Goal: Task Accomplishment & Management: Complete application form

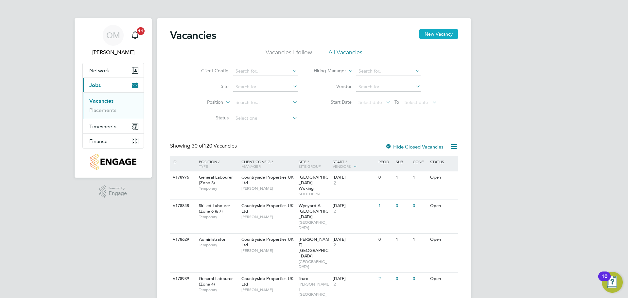
click at [450, 30] on button "New Vacancy" at bounding box center [439, 34] width 39 height 10
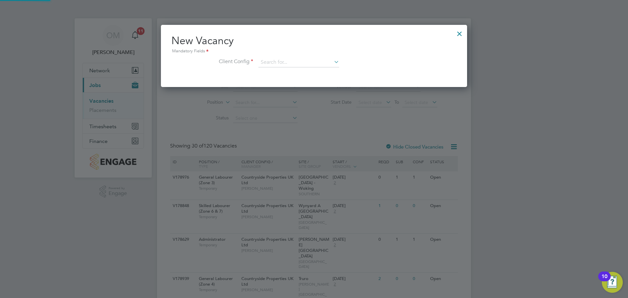
scroll to position [62, 307]
click at [311, 65] on input at bounding box center [299, 63] width 81 height 10
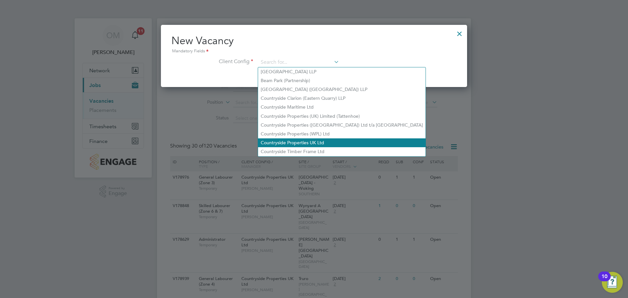
click at [326, 138] on li "Countryside Properties UK Ltd" at bounding box center [342, 142] width 168 height 9
type input "Countryside Properties UK Ltd"
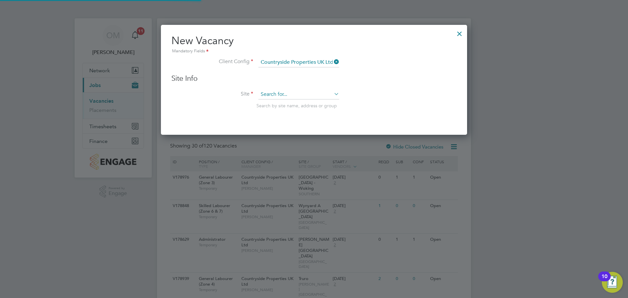
scroll to position [111, 307]
click at [290, 93] on input at bounding box center [299, 95] width 81 height 10
click at [286, 104] on li "Dudbr idge Hill" at bounding box center [298, 103] width 81 height 9
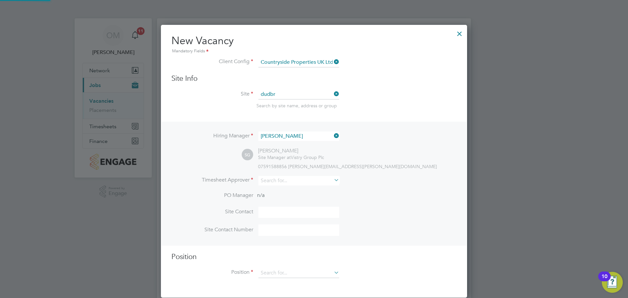
type input "[GEOGRAPHIC_DATA]"
click at [333, 136] on icon at bounding box center [333, 135] width 0 height 9
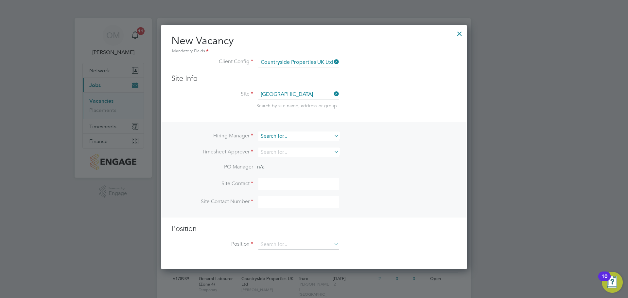
scroll to position [245, 307]
click at [324, 136] on input at bounding box center [299, 136] width 81 height 9
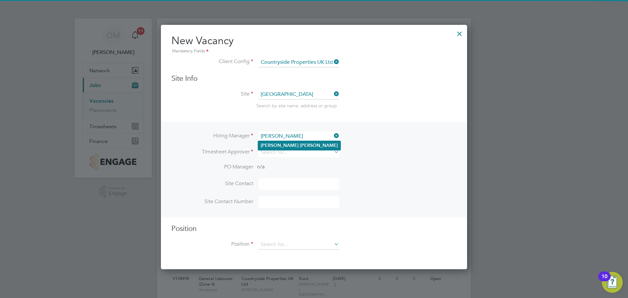
type input "[PERSON_NAME]"
click at [305, 146] on li "[PERSON_NAME]" at bounding box center [299, 145] width 82 height 9
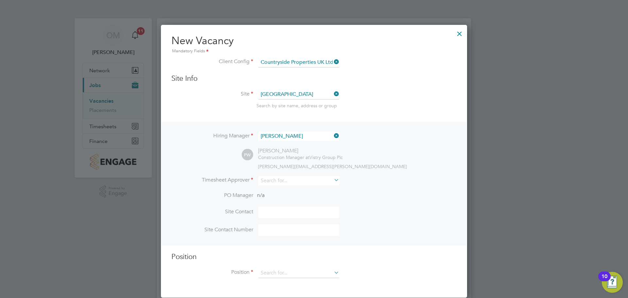
scroll to position [274, 307]
click at [357, 182] on li "Timesheet Approver" at bounding box center [313, 184] width 285 height 16
click at [308, 182] on input at bounding box center [299, 180] width 81 height 9
type input "[PERSON_NAME]"
click at [324, 187] on li "[PERSON_NAME]" at bounding box center [299, 190] width 82 height 9
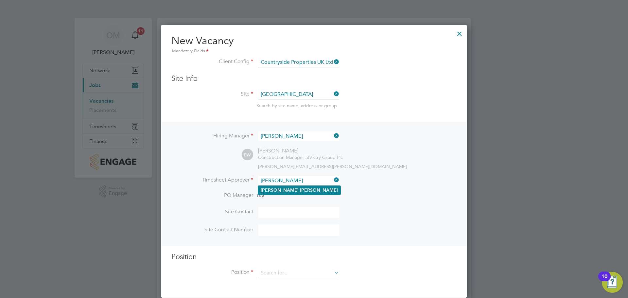
scroll to position [302, 307]
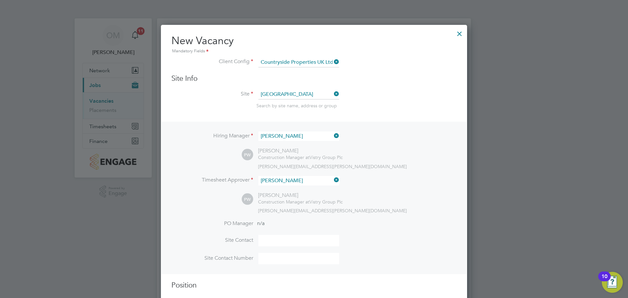
click at [379, 201] on div "PW [PERSON_NAME] Construction Manager at Vistry Group Plc [PERSON_NAME][EMAIL_A…" at bounding box center [349, 203] width 215 height 22
click at [291, 245] on input at bounding box center [299, 240] width 81 height 11
click at [266, 239] on input at bounding box center [299, 240] width 81 height 11
click at [272, 254] on input at bounding box center [299, 258] width 81 height 11
paste input "[PHONE_NUMBER]"
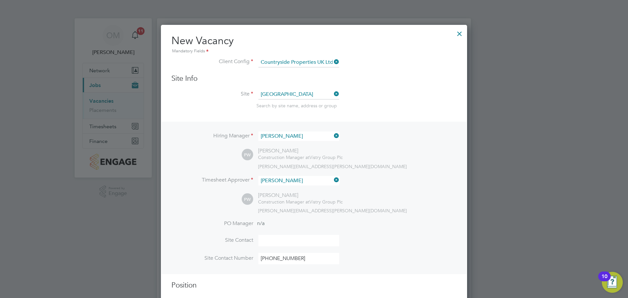
type input "[PHONE_NUMBER]"
click at [272, 243] on input at bounding box center [299, 240] width 81 height 11
type input "[PERSON_NAME]"
click at [401, 240] on li "Site Contact [PERSON_NAME]" at bounding box center [313, 244] width 285 height 18
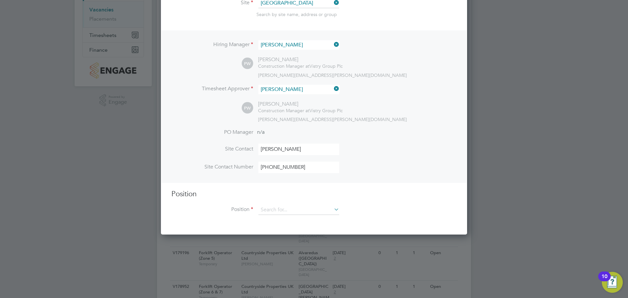
scroll to position [98, 0]
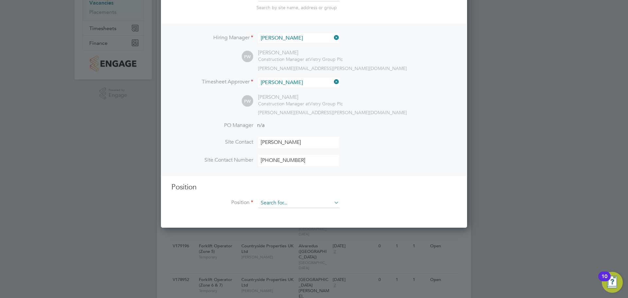
click at [303, 203] on input at bounding box center [299, 203] width 81 height 10
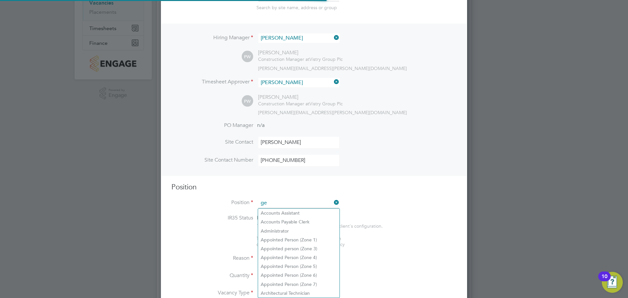
scroll to position [943, 307]
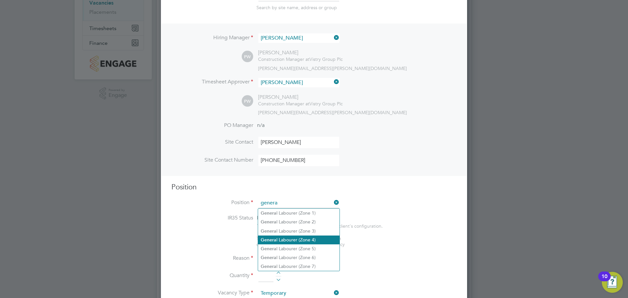
click at [299, 237] on li "Genera l Labourer (Zone 4)" at bounding box center [298, 240] width 81 height 9
type input "General Labourer (Zone 4)"
type textarea "- General site labouring duties - Supporting the trades on site - Moving materi…"
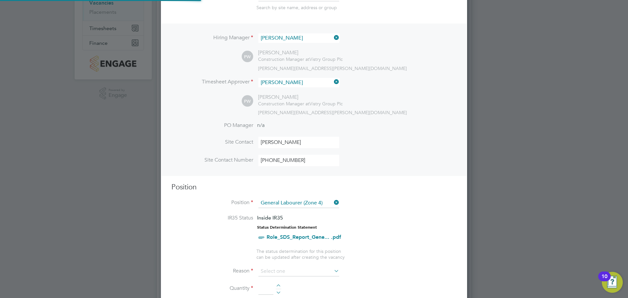
scroll to position [19, 34]
click at [299, 274] on input at bounding box center [299, 272] width 81 height 10
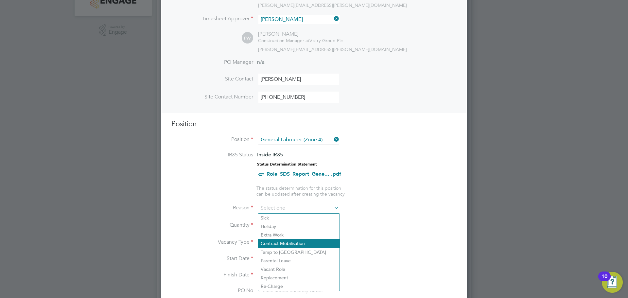
scroll to position [164, 0]
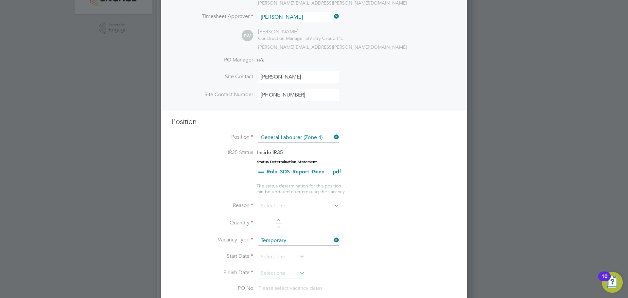
click at [286, 273] on li "Replacement" at bounding box center [298, 275] width 81 height 9
type input "Replacement"
click at [280, 218] on li "Quantity" at bounding box center [313, 227] width 285 height 18
click at [279, 218] on li "Quantity" at bounding box center [313, 227] width 285 height 18
click at [279, 220] on div at bounding box center [279, 221] width 6 height 5
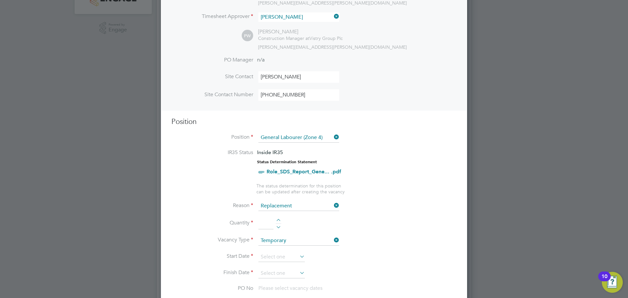
type input "1"
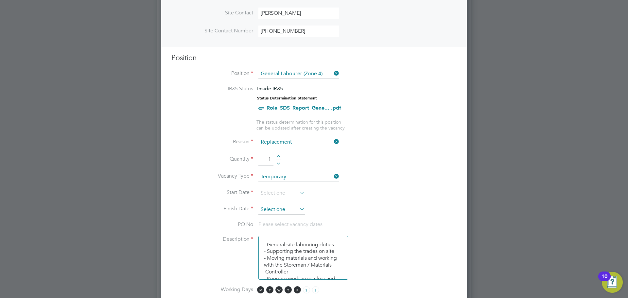
scroll to position [229, 0]
click at [275, 191] on input at bounding box center [282, 192] width 46 height 10
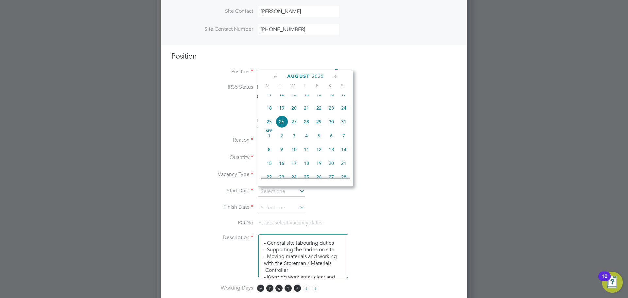
click at [272, 113] on span "18" at bounding box center [269, 108] width 12 height 12
type input "[DATE]"
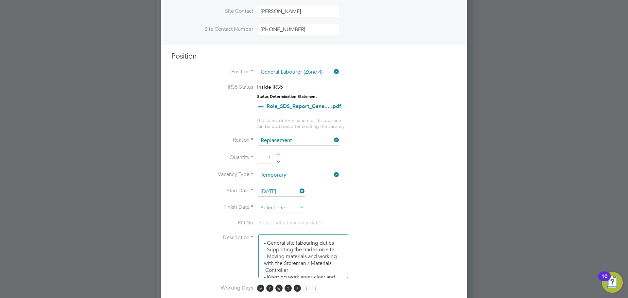
click at [290, 207] on input at bounding box center [282, 208] width 46 height 10
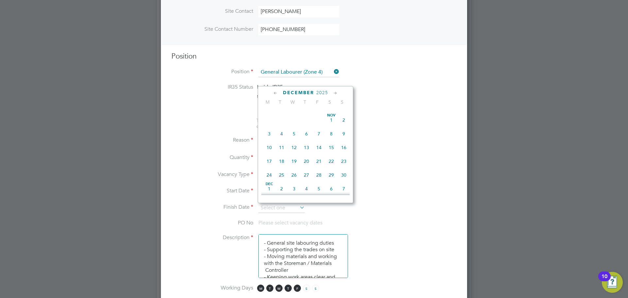
scroll to position [528, 0]
click at [321, 120] on span "19" at bounding box center [319, 113] width 12 height 12
type input "[DATE]"
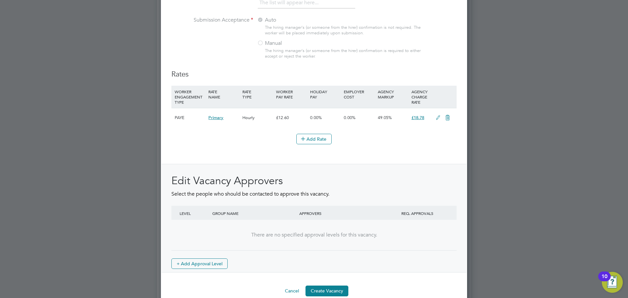
scroll to position [717, 0]
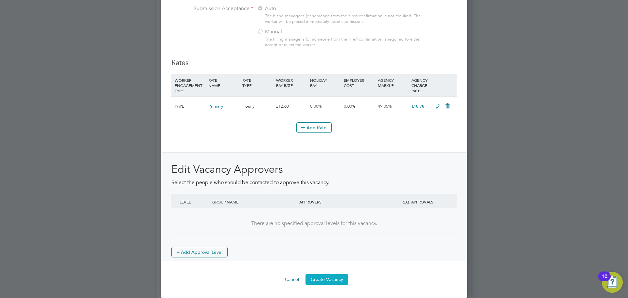
click at [332, 278] on button "Create Vacancy" at bounding box center [327, 279] width 43 height 10
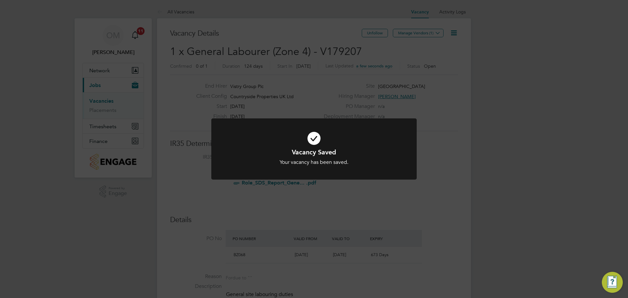
click at [368, 81] on div "Vacancy Saved Your vacancy has been saved. Cancel Okay" at bounding box center [314, 149] width 628 height 298
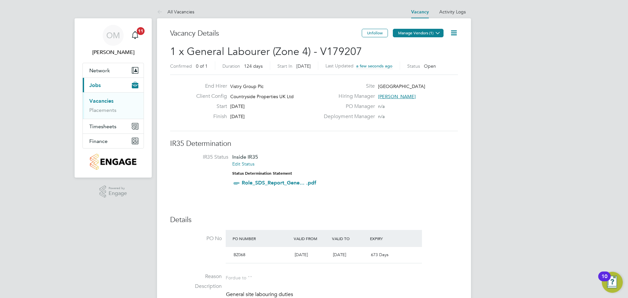
click at [418, 35] on button "Manage Vendors (1)" at bounding box center [418, 33] width 51 height 9
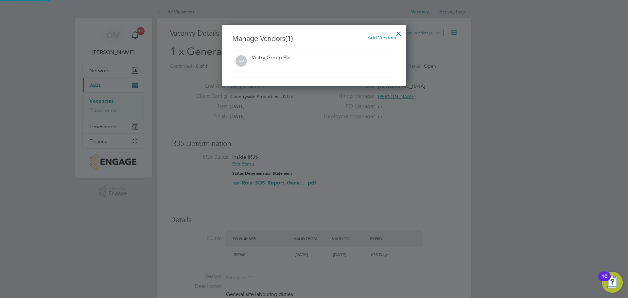
scroll to position [61, 185]
click at [376, 39] on span "Add Vendors" at bounding box center [382, 37] width 28 height 6
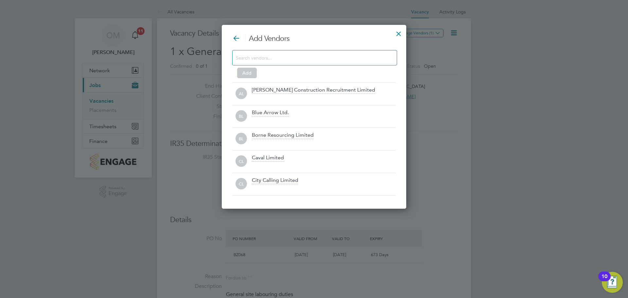
scroll to position [184, 185]
click at [335, 57] on input at bounding box center [309, 57] width 147 height 9
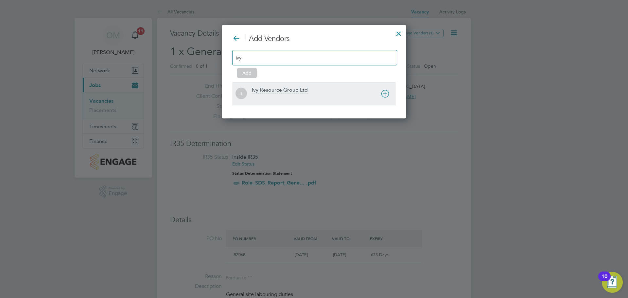
type input "ivy"
click at [287, 88] on div "Ivy Resource Group Ltd" at bounding box center [280, 90] width 56 height 7
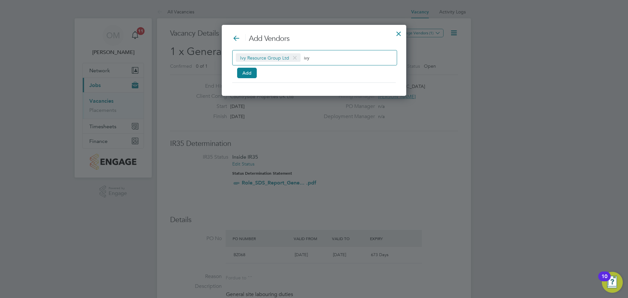
scroll to position [71, 185]
click at [318, 59] on input "ivy" at bounding box center [324, 57] width 41 height 9
type input "i"
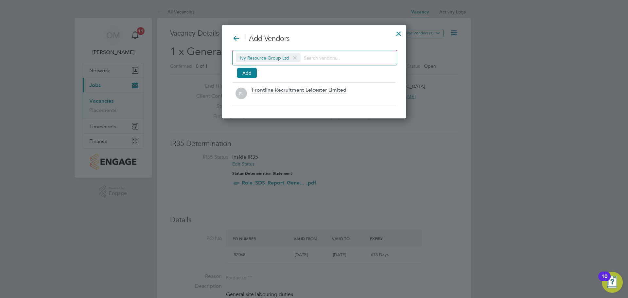
scroll to position [184, 185]
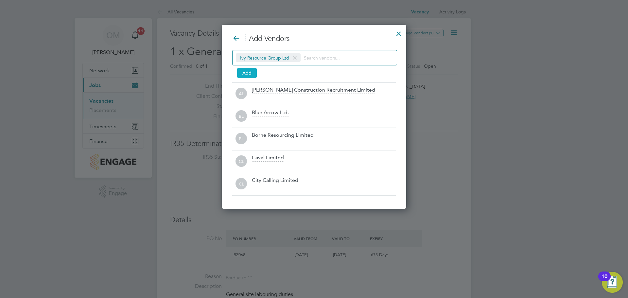
click at [252, 70] on button "Add" at bounding box center [247, 73] width 20 height 10
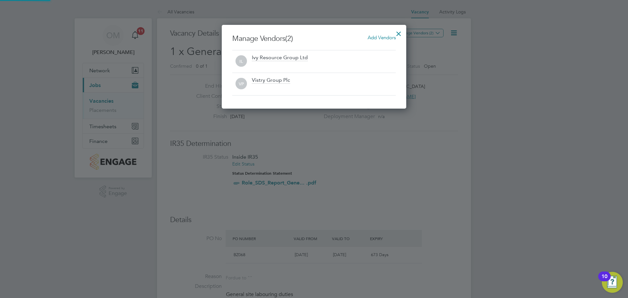
scroll to position [84, 185]
click at [395, 33] on div at bounding box center [399, 32] width 12 height 12
